Goal: Navigation & Orientation: Understand site structure

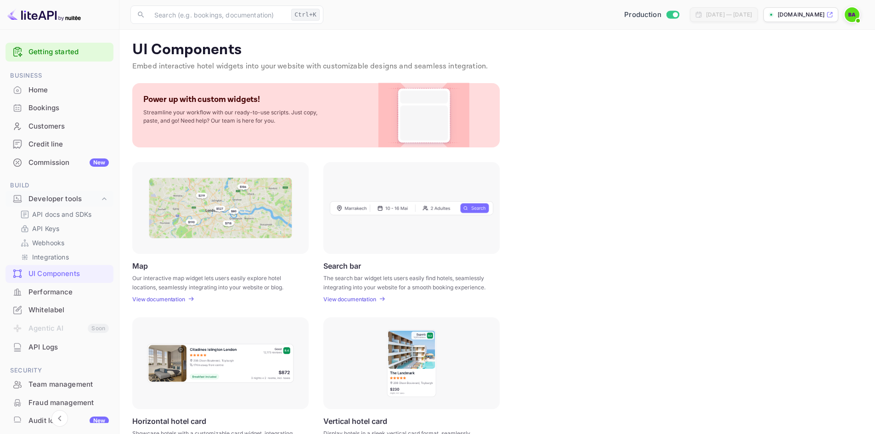
click at [552, 156] on div "UI Components Embed interactive hotel widgets into your website with customizab…" at bounding box center [497, 324] width 734 height 567
click at [58, 107] on div "Bookings" at bounding box center [68, 108] width 80 height 11
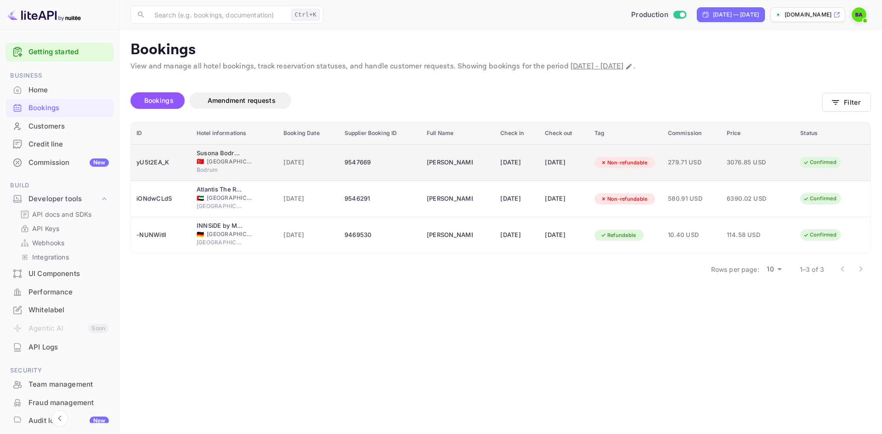
click at [317, 165] on span "[DATE]" at bounding box center [308, 163] width 50 height 10
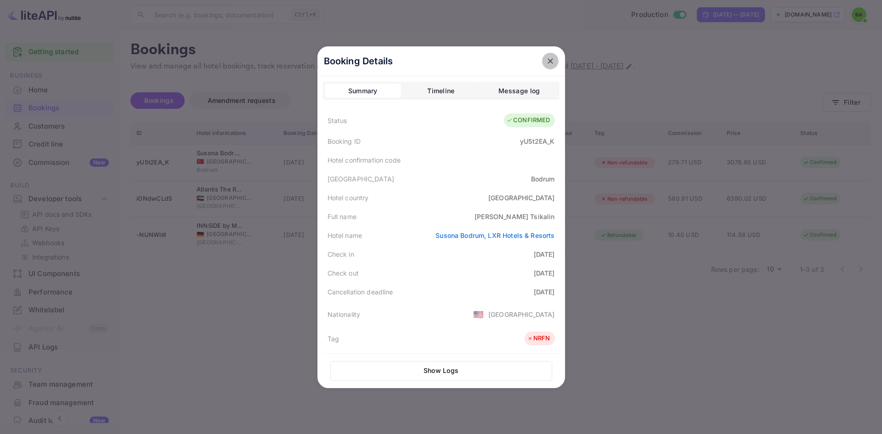
click at [551, 57] on icon "close" at bounding box center [550, 61] width 9 height 9
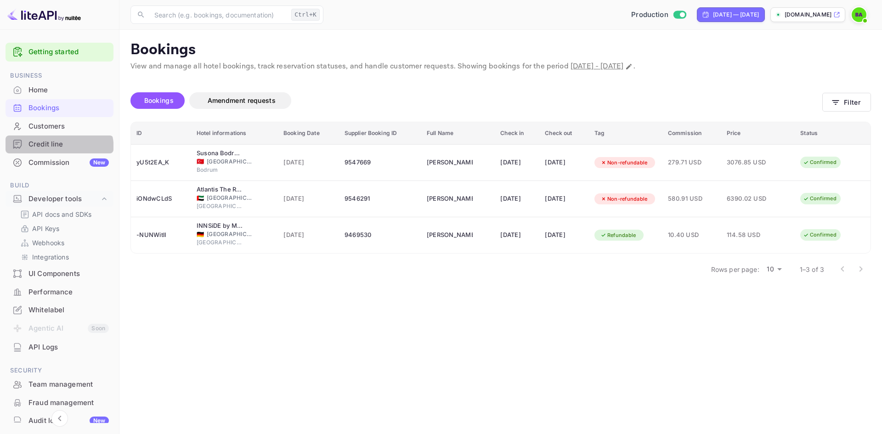
click at [47, 150] on div "Credit line" at bounding box center [60, 145] width 108 height 18
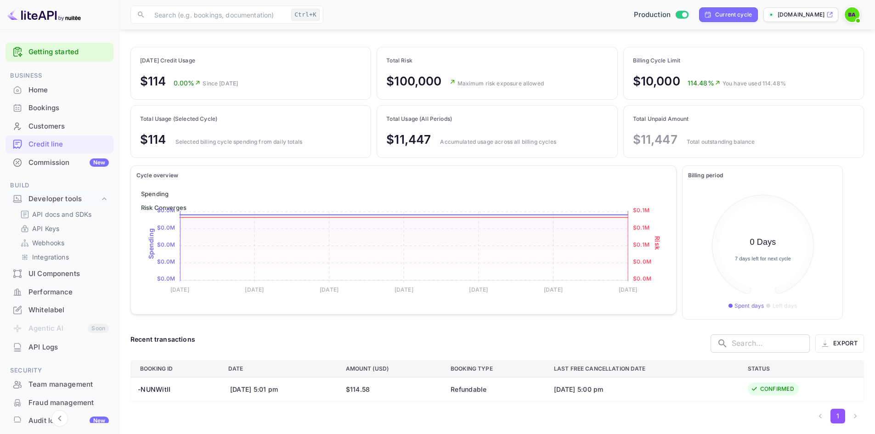
scroll to position [47, 0]
click at [160, 388] on th "-NUNWitlI" at bounding box center [176, 389] width 90 height 24
copy th "NUNWitlI"
click at [61, 104] on div "Bookings" at bounding box center [68, 108] width 80 height 11
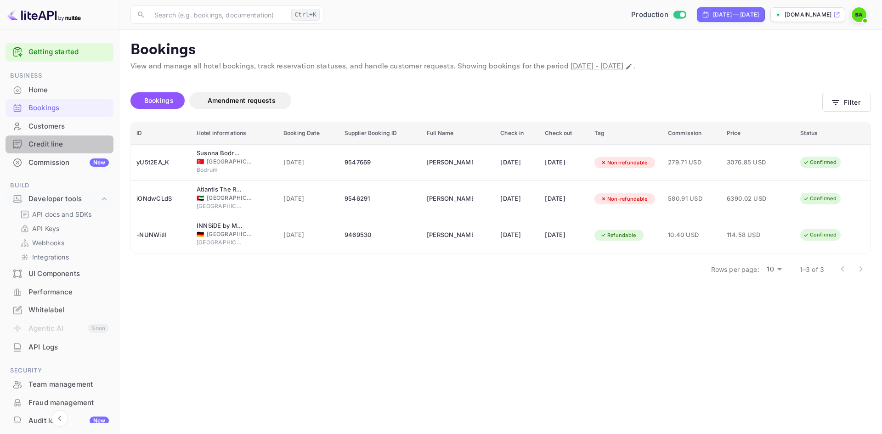
click at [63, 144] on div "Credit line" at bounding box center [68, 144] width 80 height 11
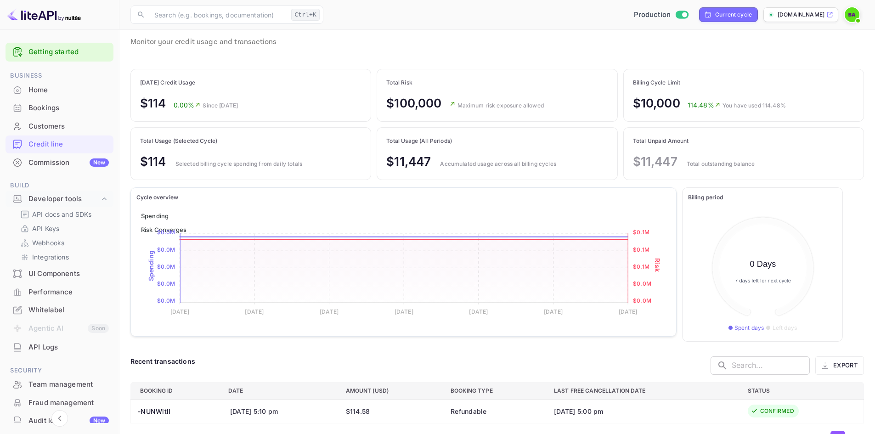
scroll to position [47, 0]
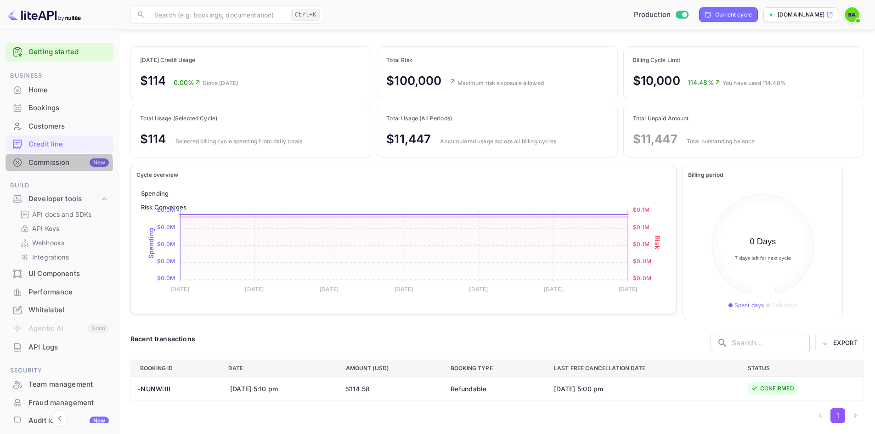
click at [54, 164] on div "Commission New" at bounding box center [68, 163] width 80 height 11
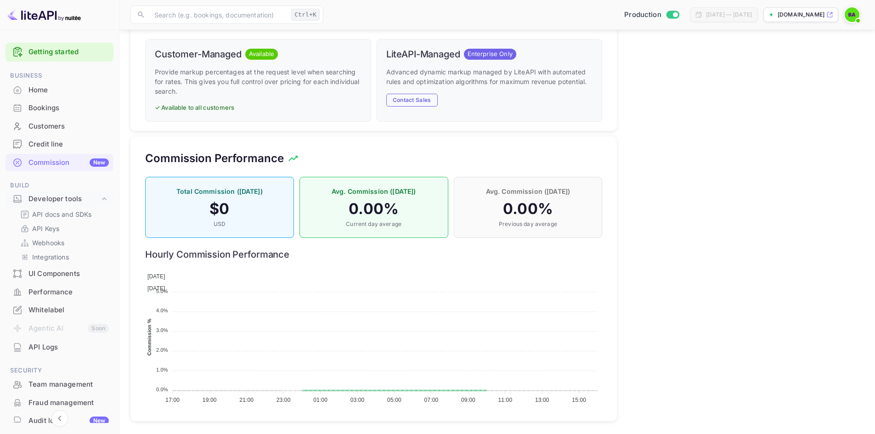
scroll to position [395, 0]
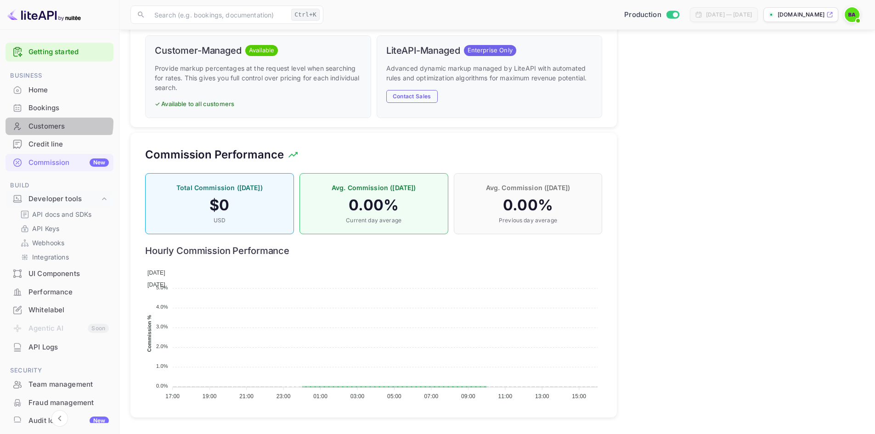
click at [45, 122] on div "Customers" at bounding box center [68, 126] width 80 height 11
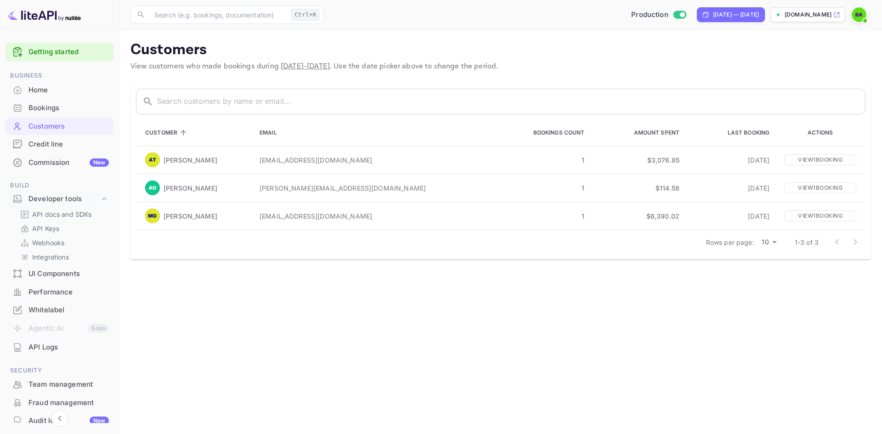
click at [47, 145] on div "Credit line" at bounding box center [68, 144] width 80 height 11
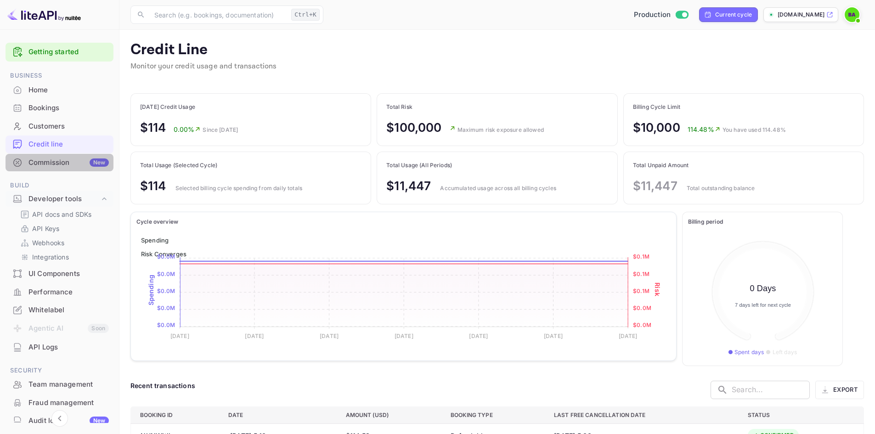
click at [60, 166] on div "Commission New" at bounding box center [68, 163] width 80 height 11
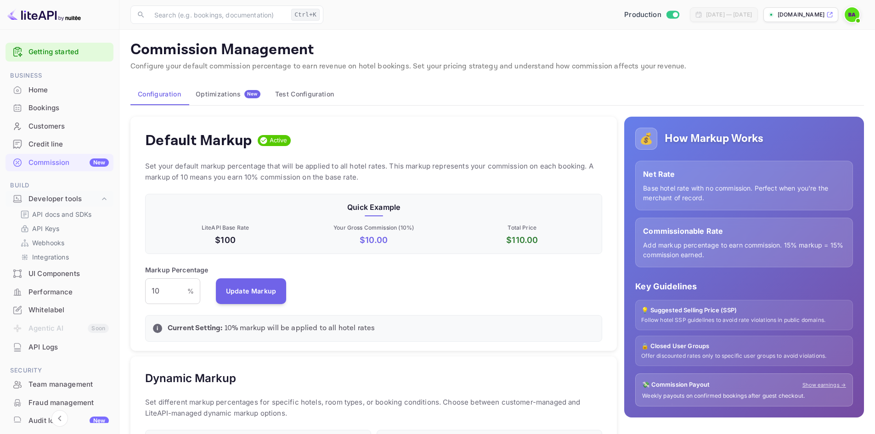
scroll to position [156, 451]
click at [221, 95] on div "Optimizations New" at bounding box center [228, 94] width 65 height 8
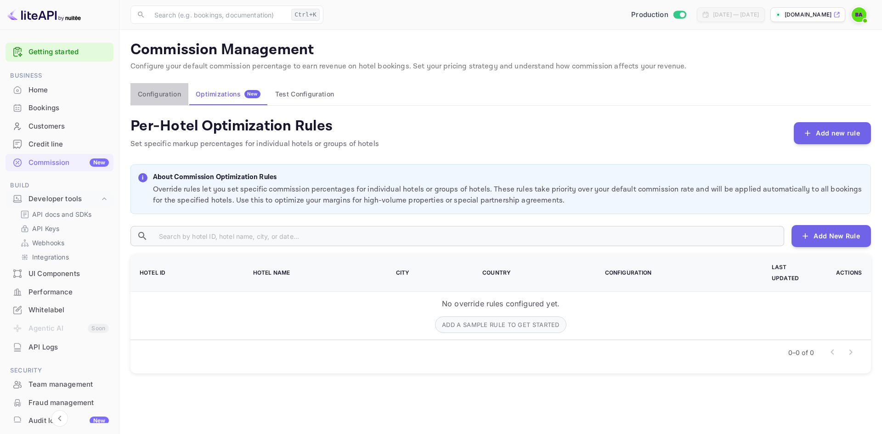
click at [157, 96] on button "Configuration" at bounding box center [159, 94] width 58 height 22
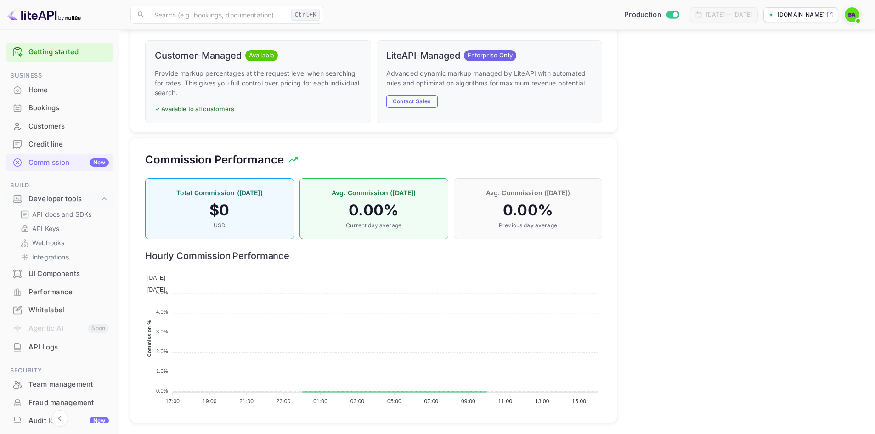
scroll to position [395, 0]
